Goal: Find specific page/section: Find specific page/section

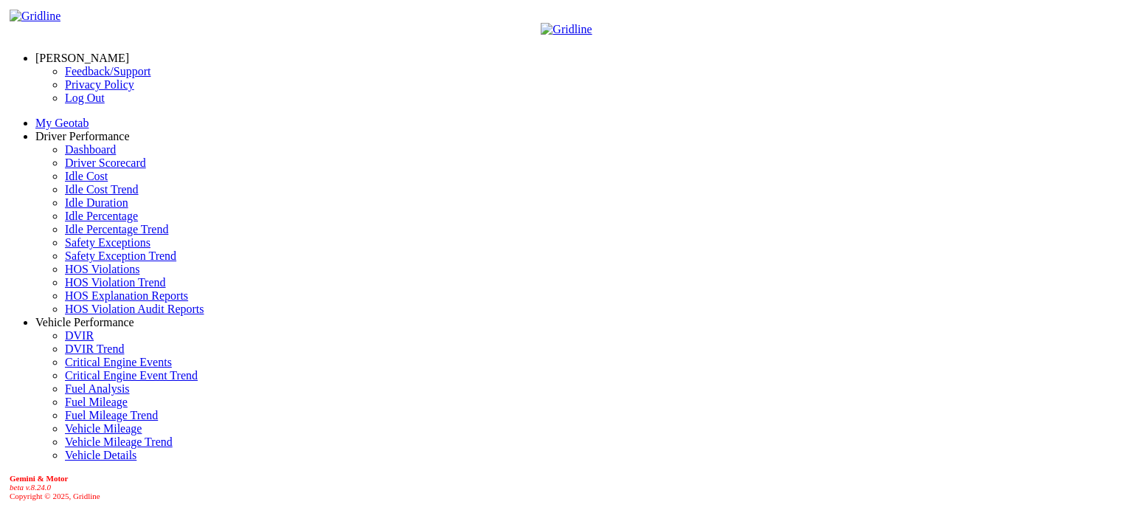
click at [80, 222] on link "Idle Percentage" at bounding box center [101, 215] width 73 height 13
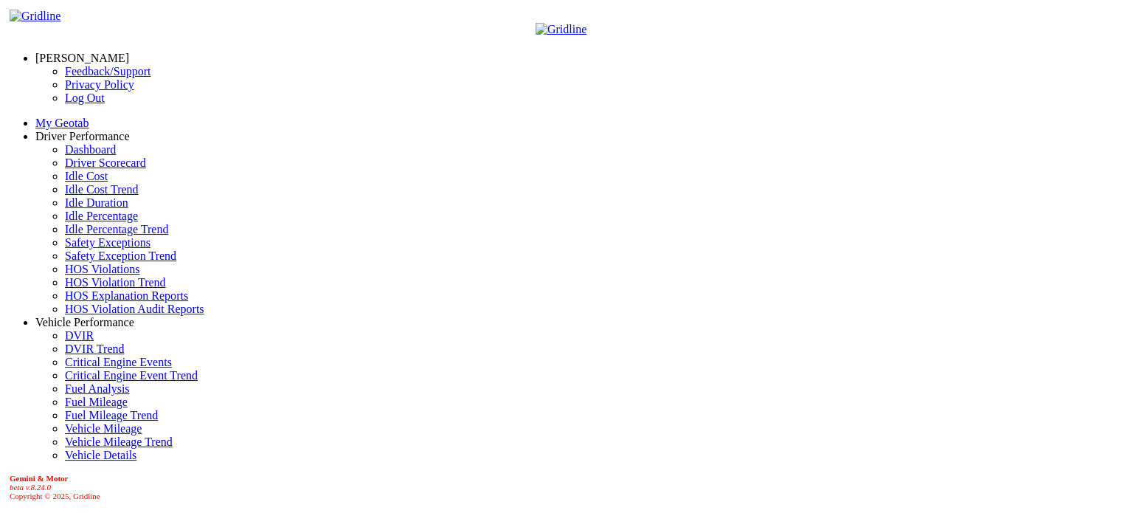
click at [78, 52] on link "[PERSON_NAME]" at bounding box center [82, 58] width 94 height 13
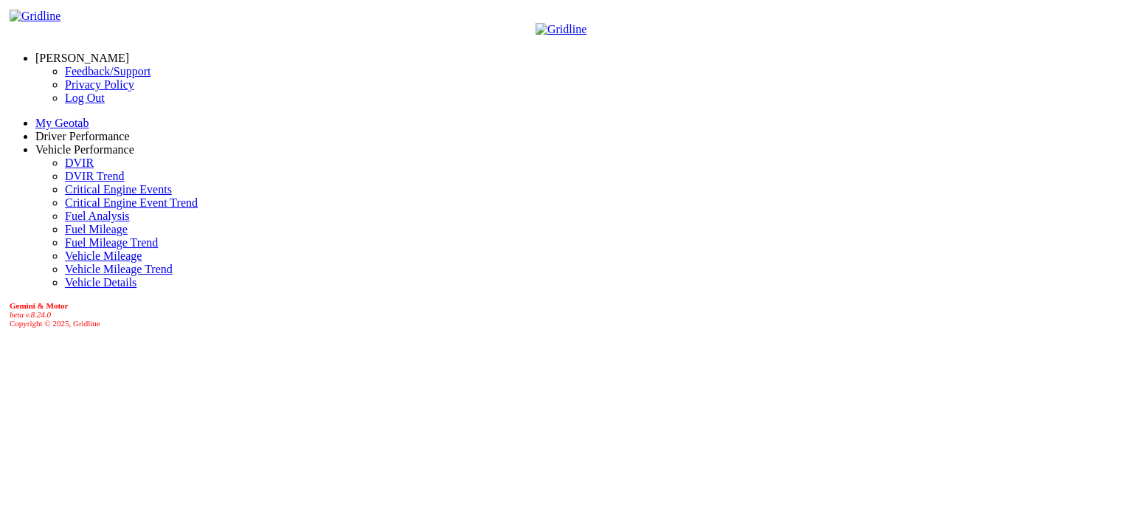
click at [71, 104] on link "Log Out" at bounding box center [85, 97] width 40 height 13
